Goal: Task Accomplishment & Management: Use online tool/utility

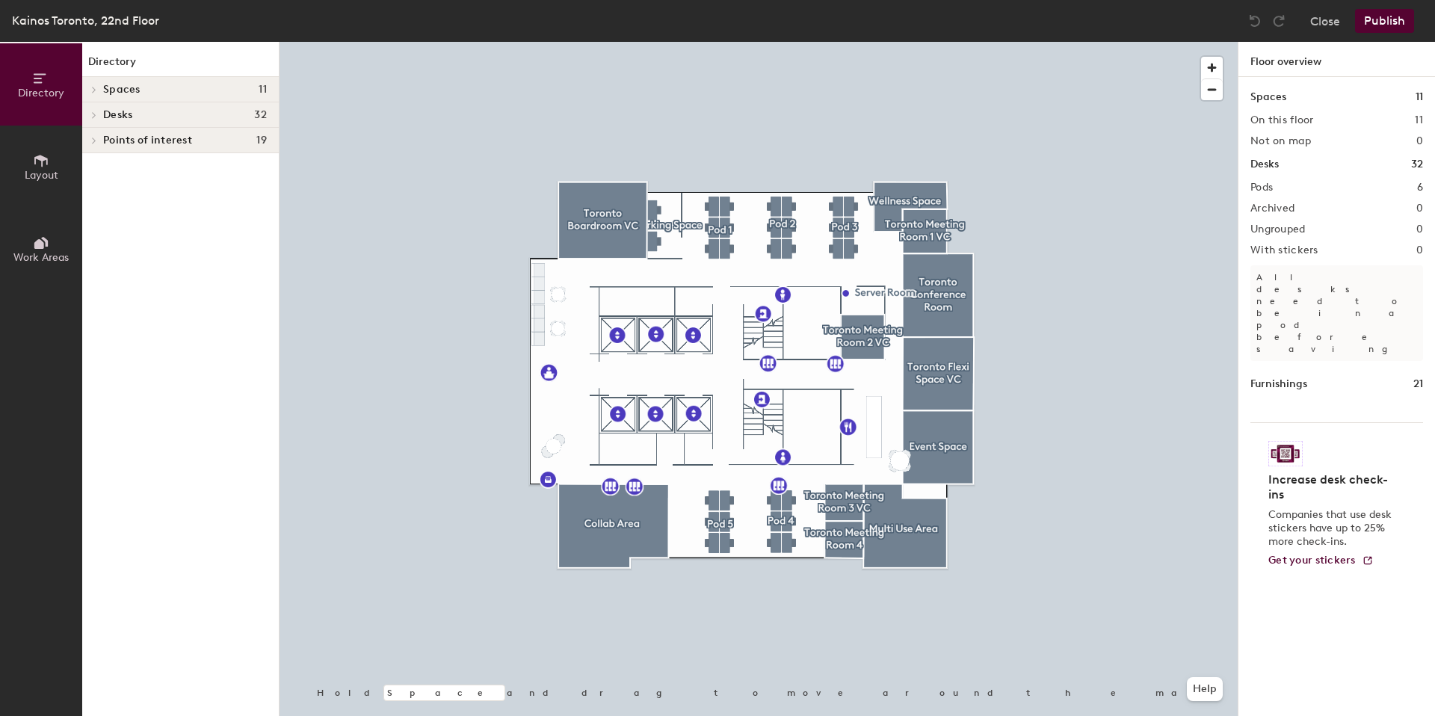
click at [1077, 42] on div at bounding box center [759, 42] width 958 height 0
click at [739, 42] on div at bounding box center [759, 42] width 958 height 0
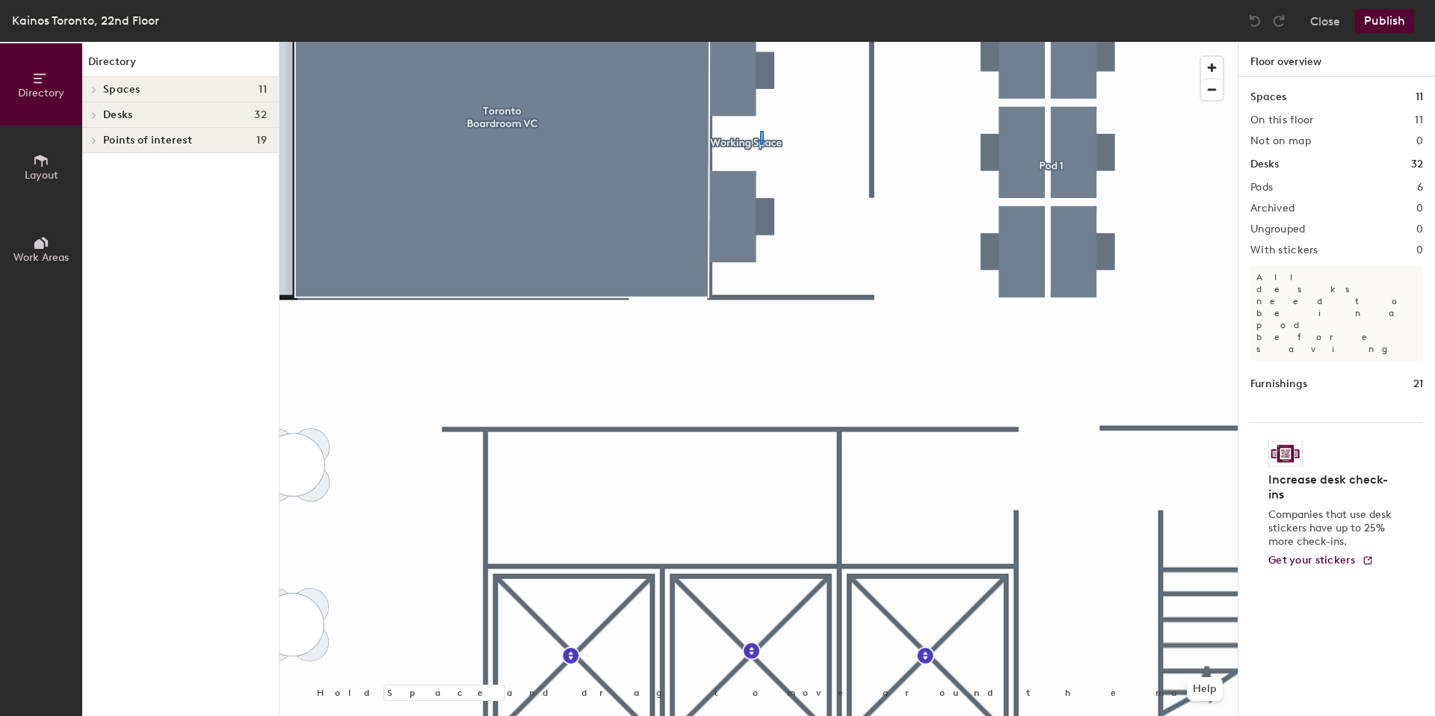
click at [759, 42] on div at bounding box center [759, 42] width 958 height 0
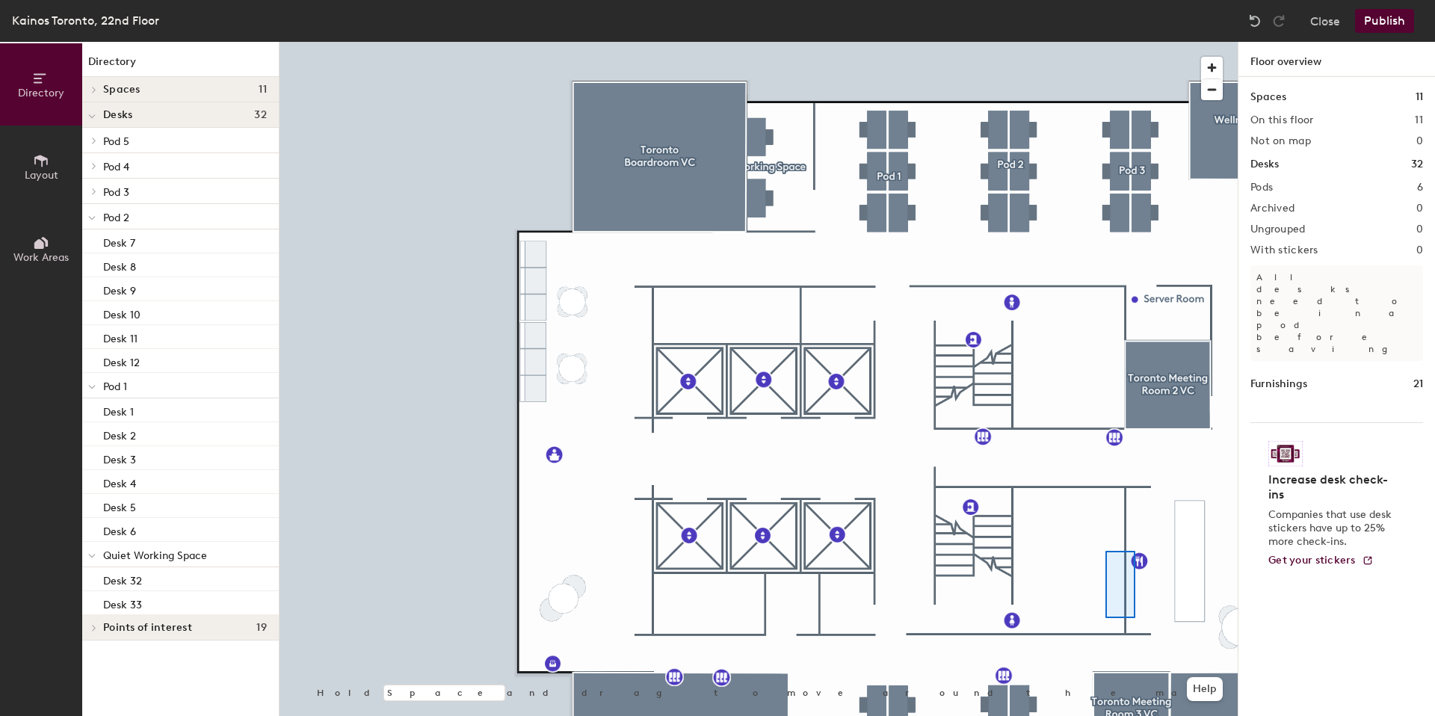
click at [1105, 42] on div at bounding box center [759, 42] width 958 height 0
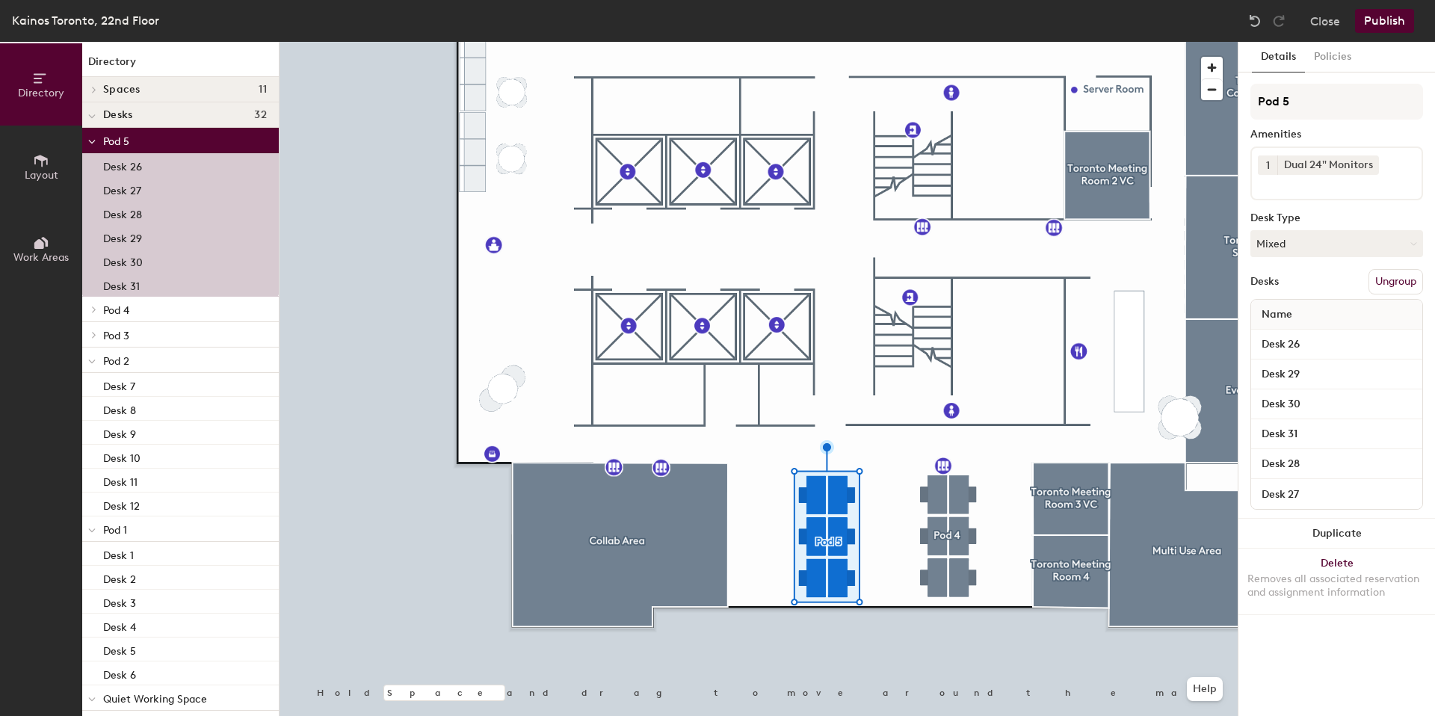
click at [895, 42] on div at bounding box center [759, 42] width 958 height 0
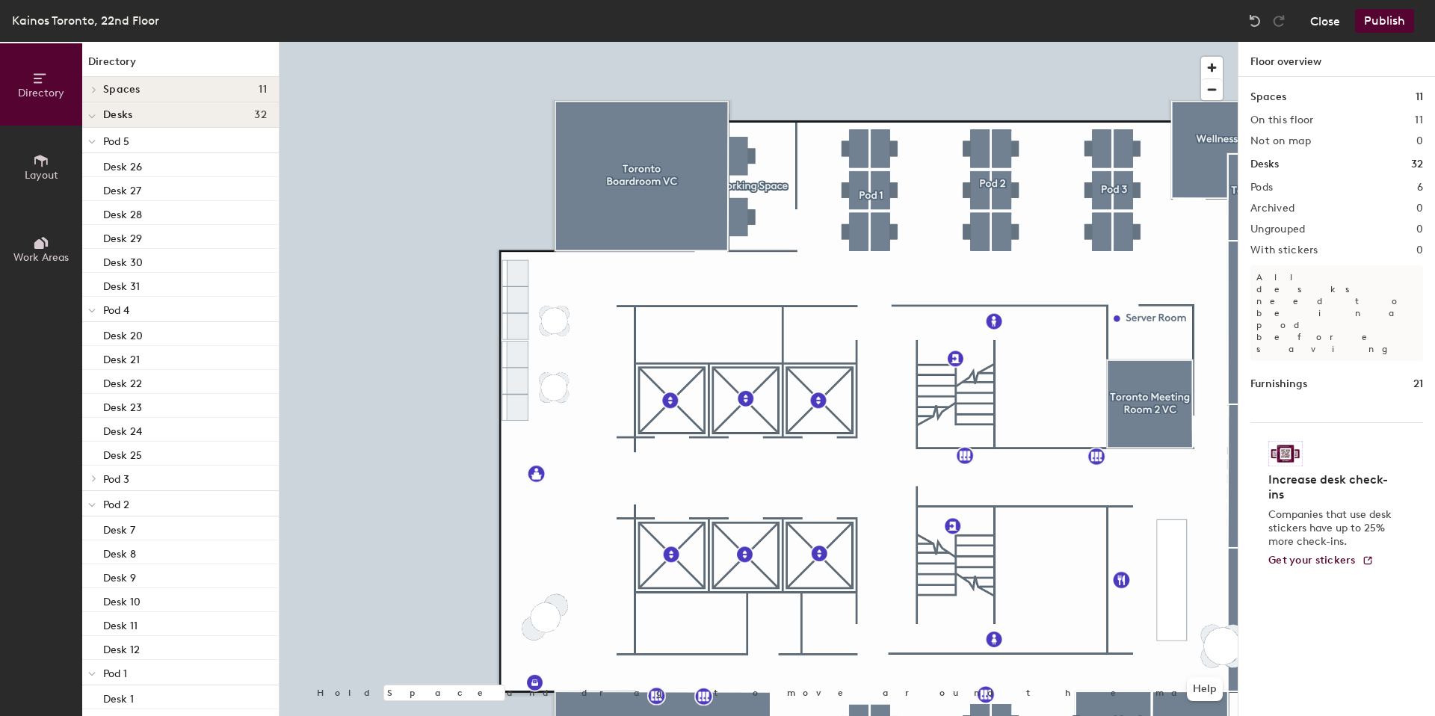
click at [1328, 17] on button "Close" at bounding box center [1325, 21] width 30 height 24
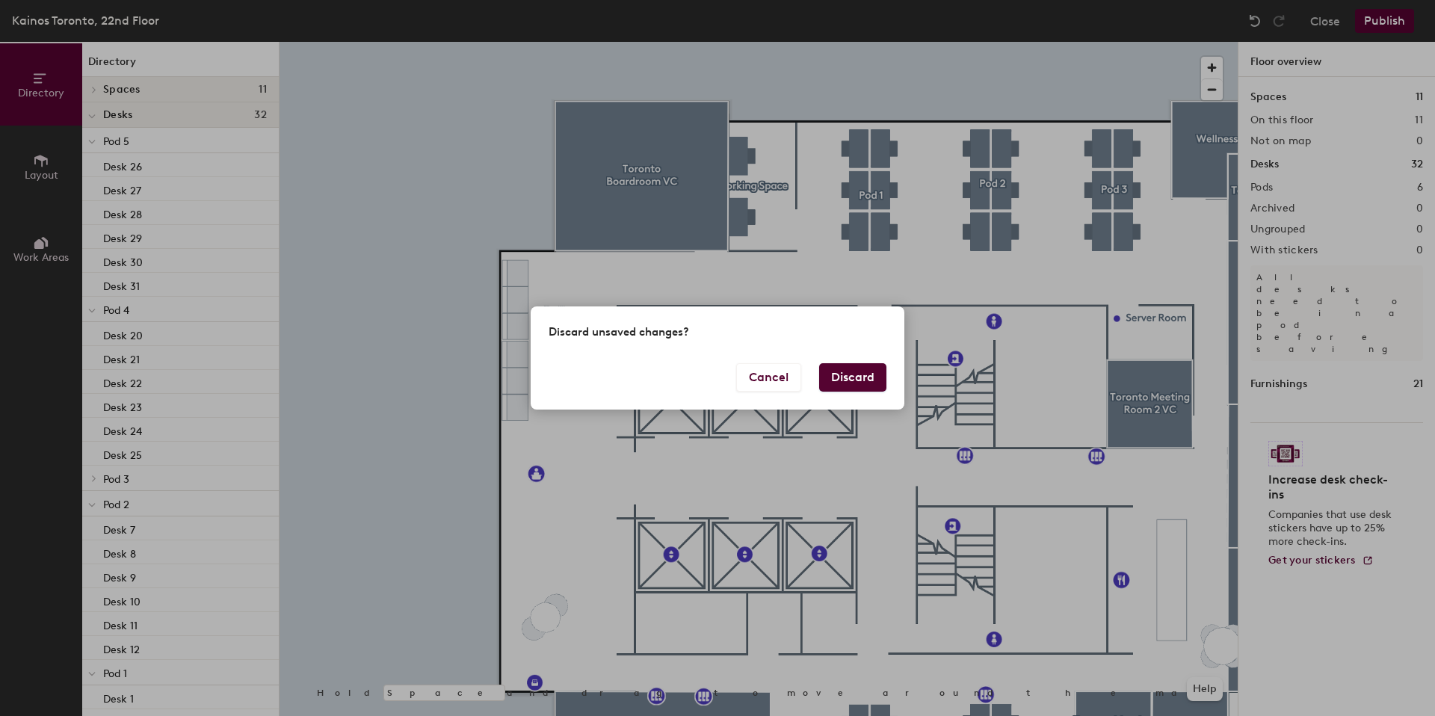
click at [856, 382] on button "Discard" at bounding box center [852, 377] width 67 height 28
